Goal: Task Accomplishment & Management: Use online tool/utility

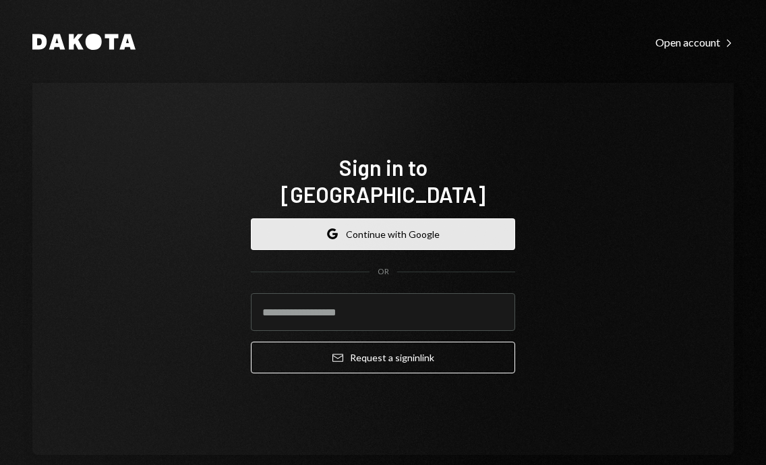
click at [451, 218] on button "Google Continue with Google" at bounding box center [383, 234] width 264 height 32
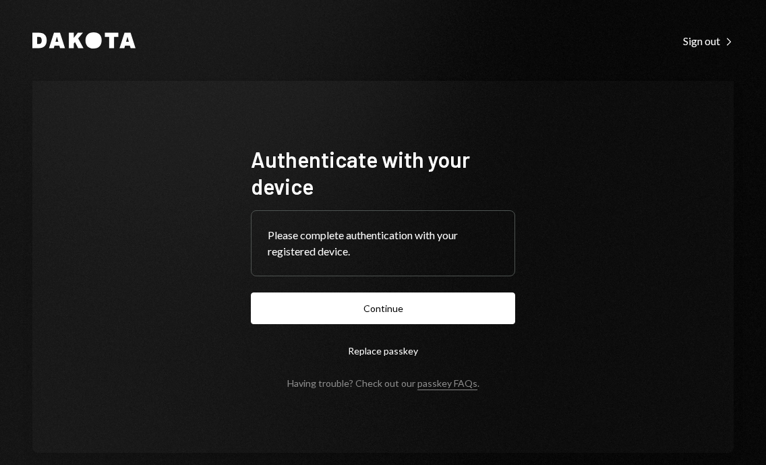
click at [464, 299] on button "Continue" at bounding box center [383, 309] width 264 height 32
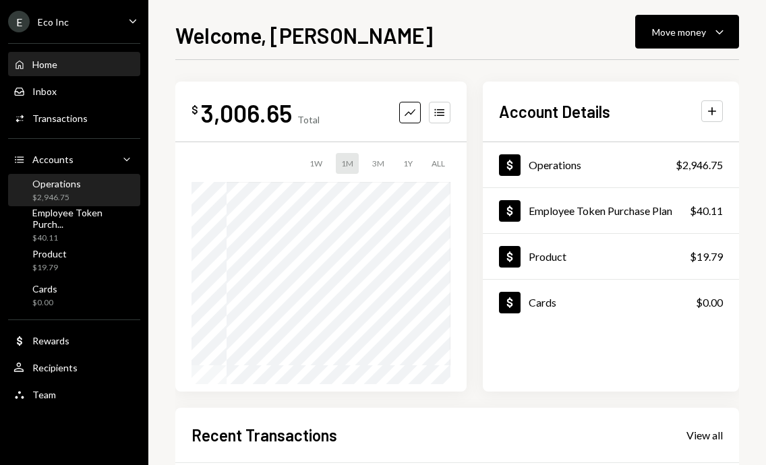
click at [82, 197] on div "Operations $2,946.75" at bounding box center [73, 191] width 121 height 26
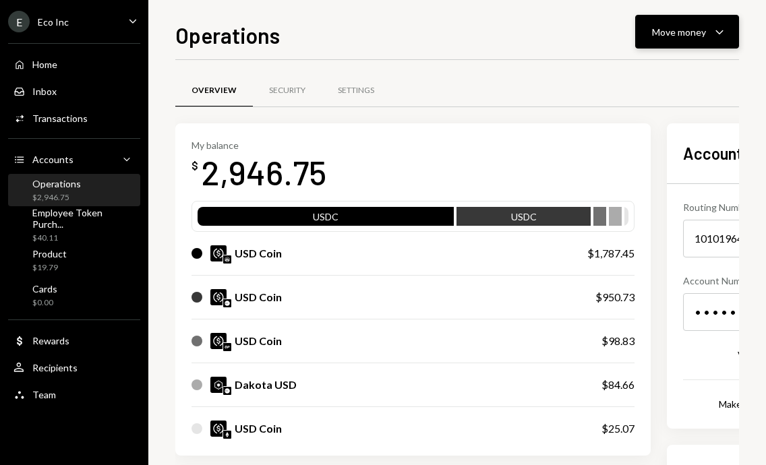
click at [707, 30] on div "Move money Caret Down" at bounding box center [687, 32] width 70 height 16
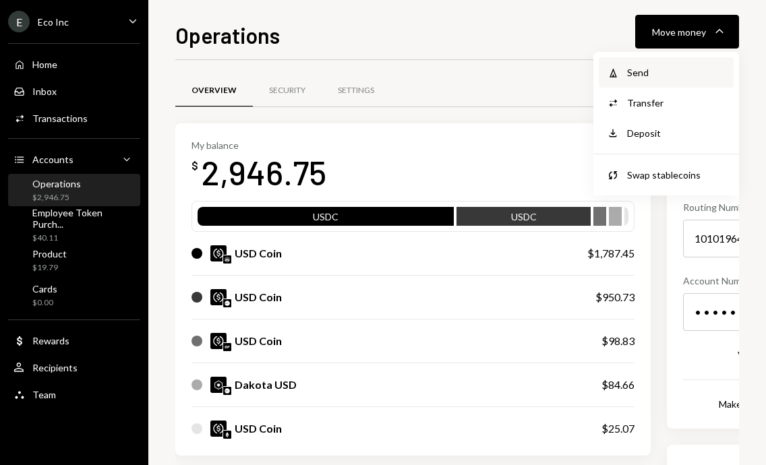
click at [656, 77] on div "Send" at bounding box center [676, 72] width 98 height 14
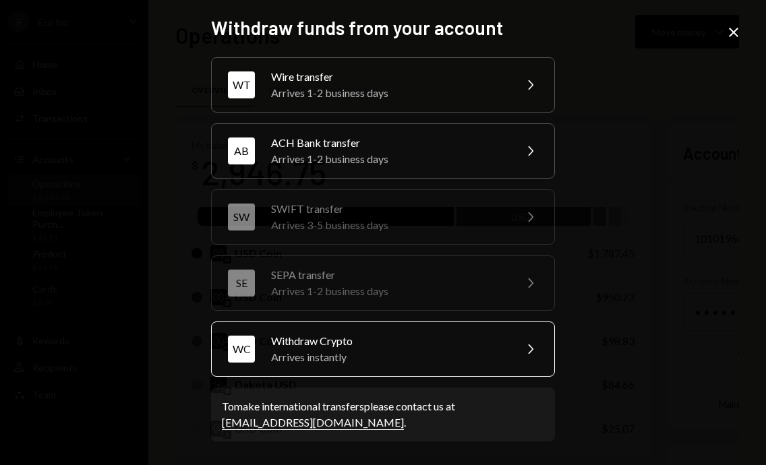
click at [361, 342] on div "Withdraw Crypto" at bounding box center [388, 341] width 235 height 16
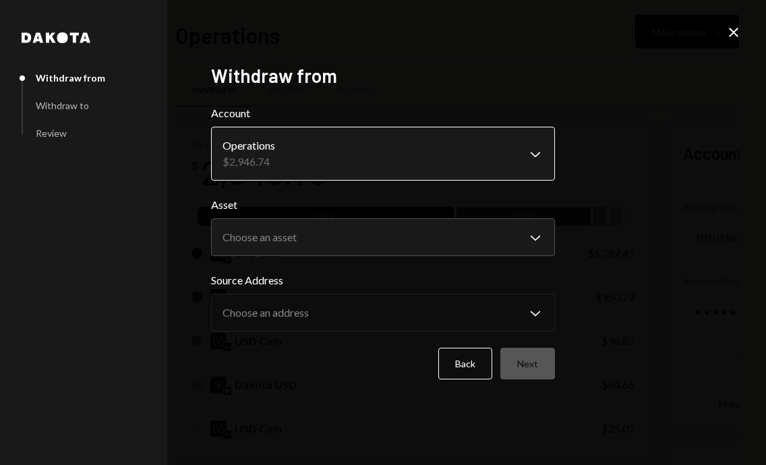
click at [295, 160] on body "E Eco Inc Caret Down Home Home Inbox Inbox Activities Transactions Accounts Acc…" at bounding box center [383, 232] width 766 height 465
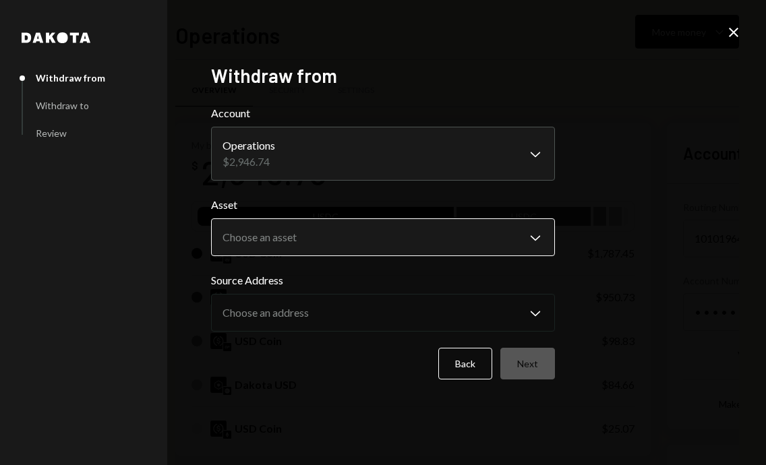
click at [305, 243] on body "E Eco Inc Caret Down Home Home Inbox Inbox Activities Transactions Accounts Acc…" at bounding box center [383, 232] width 766 height 465
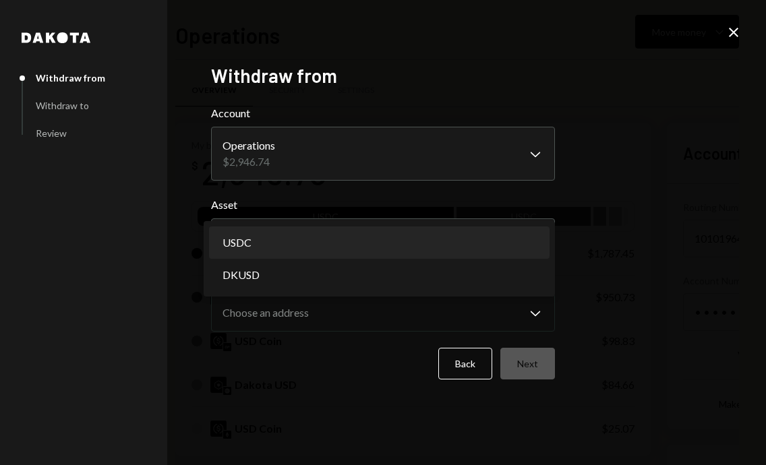
select select "****"
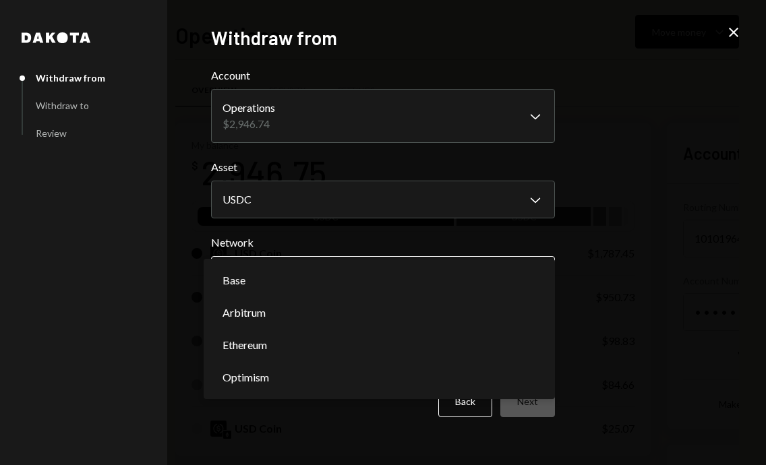
click at [282, 269] on body "E Eco Inc Caret Down Home Home Inbox Inbox Activities Transactions Accounts Acc…" at bounding box center [383, 232] width 766 height 465
select select "**********"
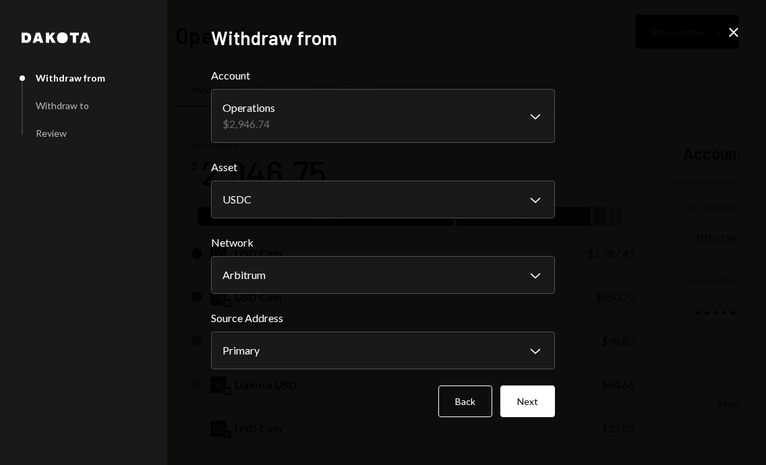
click at [546, 403] on button "Next" at bounding box center [527, 402] width 55 height 32
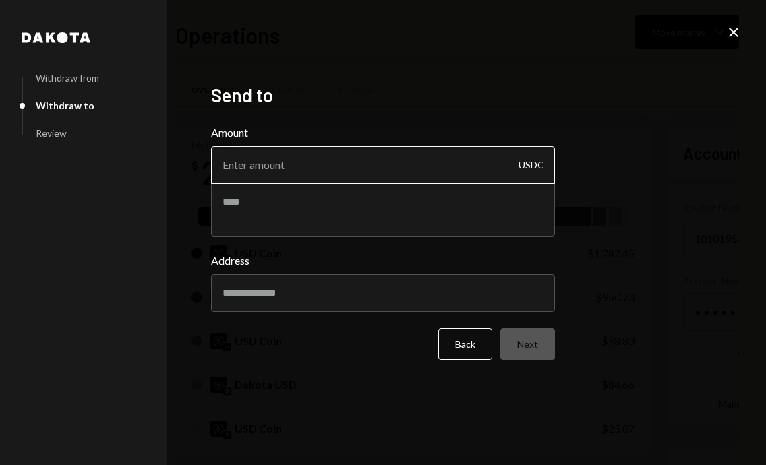
click at [273, 173] on input "Amount" at bounding box center [383, 165] width 344 height 38
type input "7"
type input "1000"
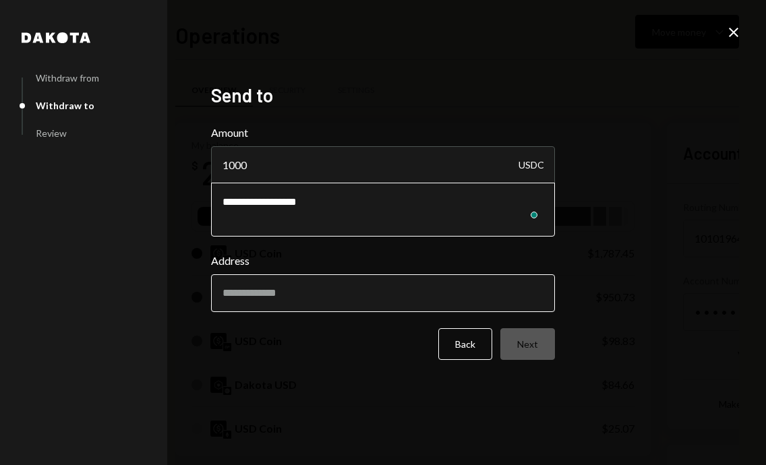
type textarea "**********"
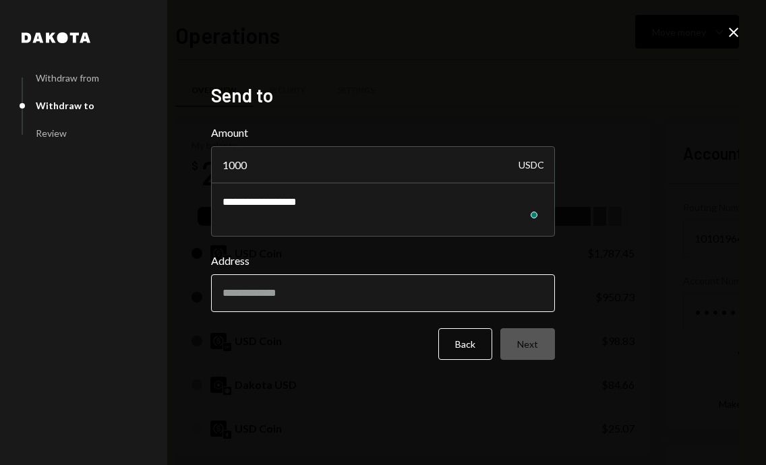
click at [264, 295] on input "Address" at bounding box center [383, 293] width 344 height 38
paste input "**********"
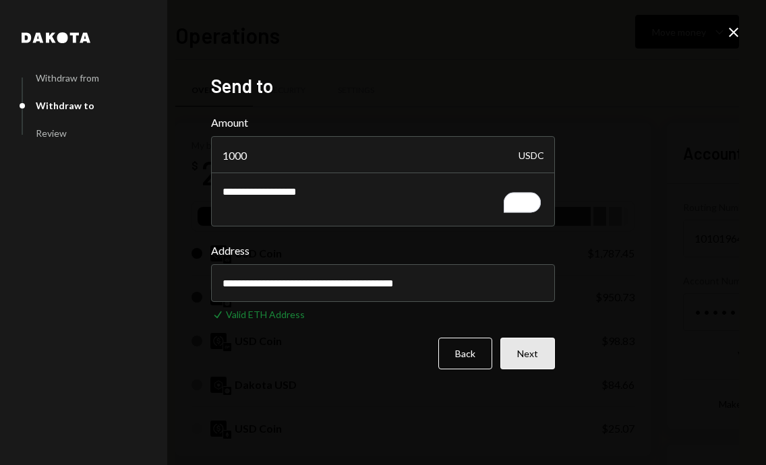
type input "**********"
click at [522, 357] on button "Next" at bounding box center [527, 354] width 55 height 32
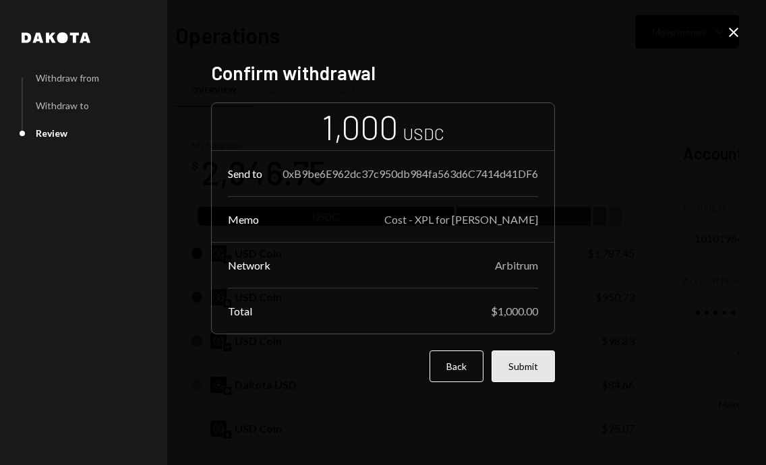
click at [520, 369] on button "Submit" at bounding box center [522, 366] width 63 height 32
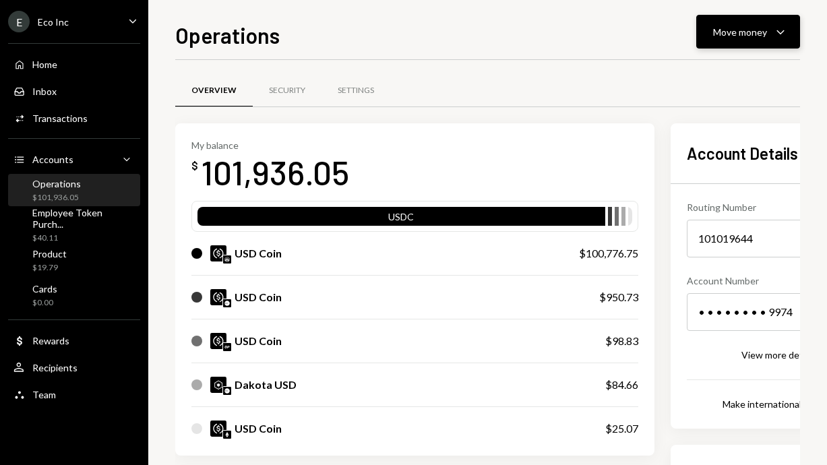
click at [749, 38] on div "Move money" at bounding box center [740, 32] width 54 height 14
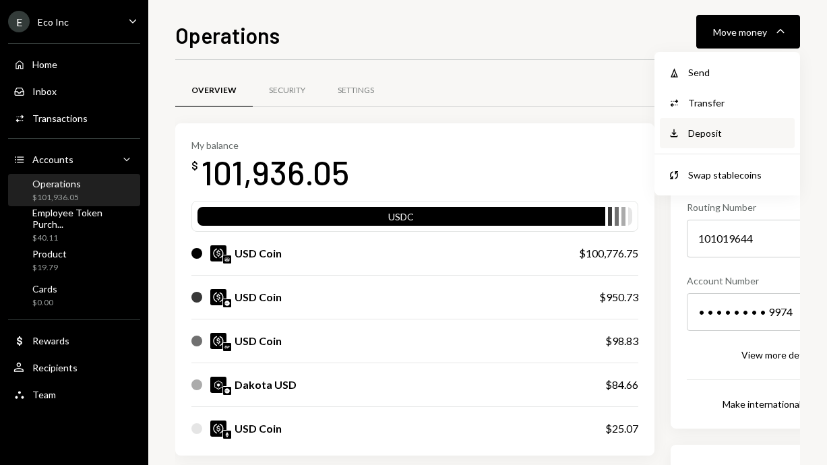
click at [727, 140] on div "Deposit Deposit" at bounding box center [727, 133] width 135 height 30
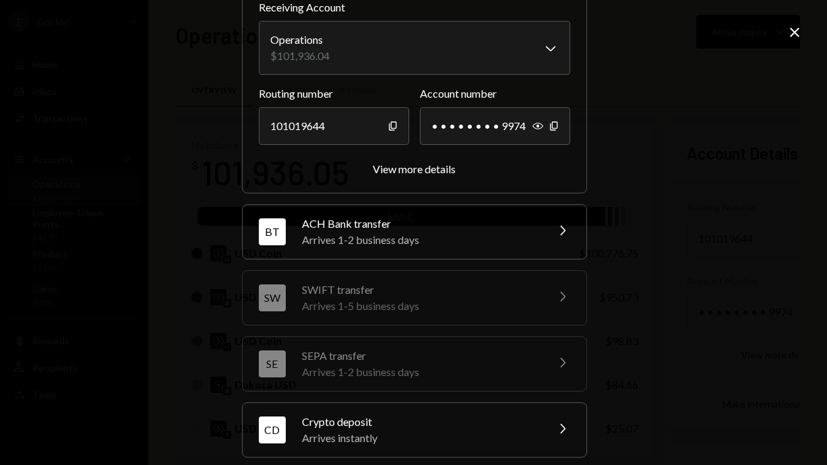
scroll to position [191, 0]
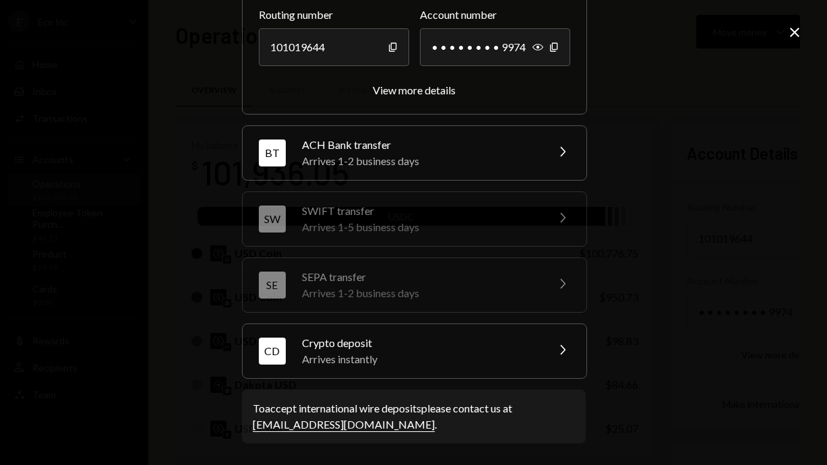
click at [460, 357] on div "Arrives instantly" at bounding box center [420, 359] width 236 height 16
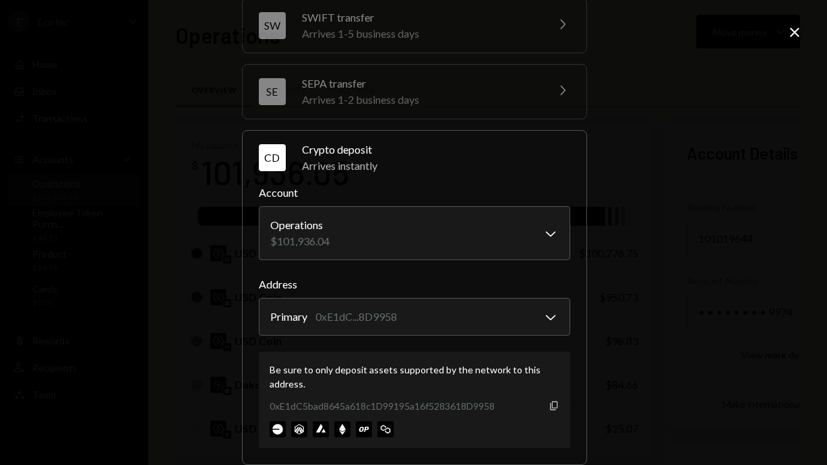
click at [551, 402] on icon "Copy" at bounding box center [554, 405] width 11 height 11
